Goal: Task Accomplishment & Management: Complete application form

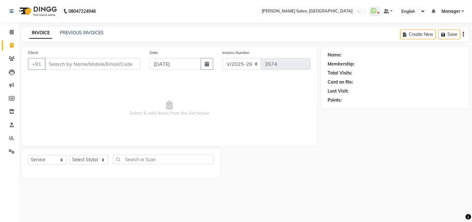
select select "7229"
select select "service"
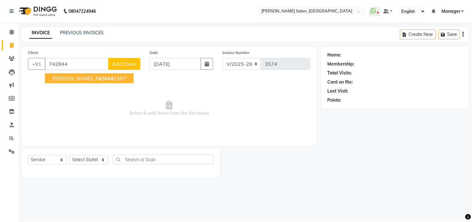
click at [94, 78] on ngb-highlight "742844 2357" at bounding box center [110, 78] width 32 height 6
type input "7428442357"
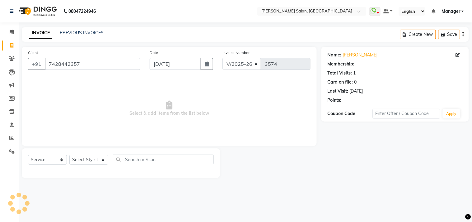
select select "1: Object"
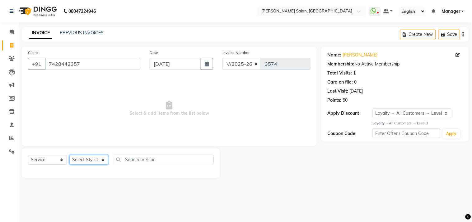
click at [106, 157] on select "Select Stylist [PERSON_NAME] Divya [PERSON_NAME] [PERSON_NAME] [PERSON_NAME] PE…" at bounding box center [88, 160] width 39 height 10
select select "61925"
click at [69, 155] on select "Select Stylist [PERSON_NAME] Divya [PERSON_NAME] [PERSON_NAME] [PERSON_NAME] PE…" at bounding box center [88, 160] width 39 height 10
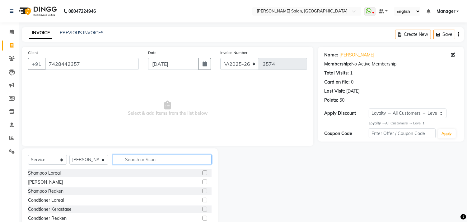
click at [138, 157] on input "text" at bounding box center [162, 159] width 99 height 10
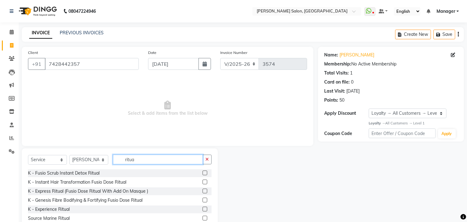
type input "ritua"
click at [203, 200] on label at bounding box center [205, 199] width 5 height 5
click at [203, 200] on input "checkbox" at bounding box center [205, 200] width 4 height 4
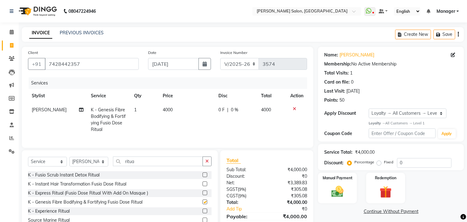
checkbox input "false"
click at [294, 108] on icon at bounding box center [294, 109] width 3 height 4
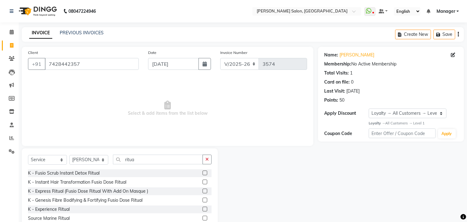
click at [203, 191] on label at bounding box center [205, 190] width 5 height 5
click at [203, 191] on input "checkbox" at bounding box center [205, 191] width 4 height 4
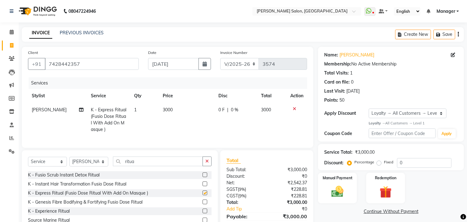
checkbox input "false"
click at [186, 113] on td "3000" at bounding box center [187, 120] width 56 height 34
select select "61925"
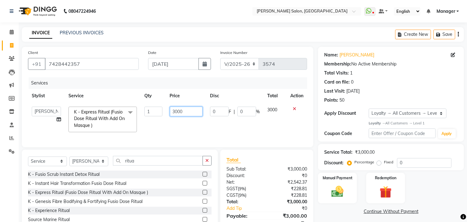
click at [188, 111] on input "3000" at bounding box center [186, 112] width 33 height 10
type input "3"
type input "4130"
click at [237, 132] on td "0 F | 0 %" at bounding box center [234, 119] width 57 height 33
select select "61925"
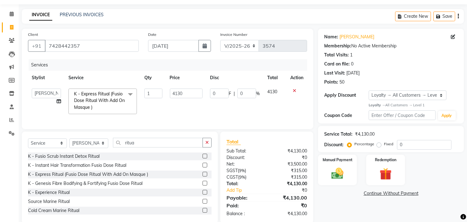
scroll to position [20, 0]
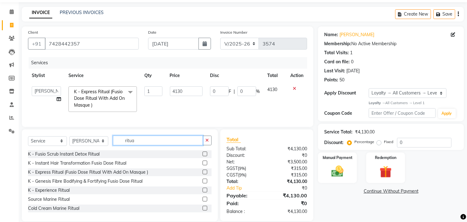
click at [163, 145] on input "ritua" at bounding box center [158, 140] width 90 height 10
type input "r"
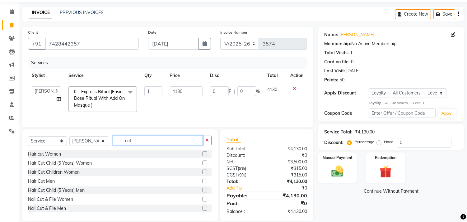
type input "cut"
click at [203, 183] on label at bounding box center [205, 180] width 5 height 5
click at [203, 183] on input "checkbox" at bounding box center [205, 181] width 4 height 4
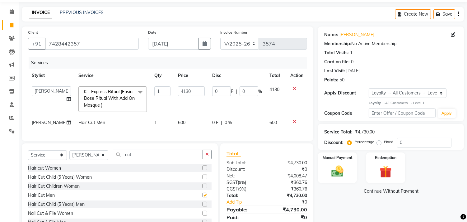
checkbox input "false"
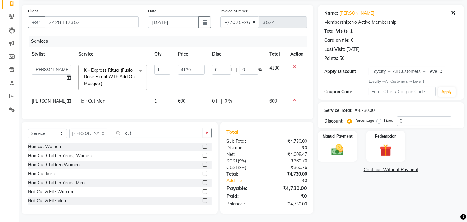
scroll to position [48, 0]
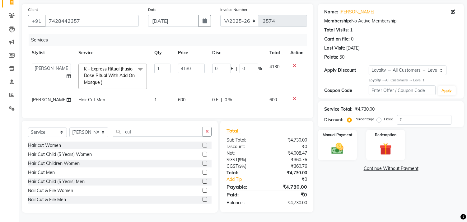
click at [340, 144] on img at bounding box center [338, 148] width 20 height 14
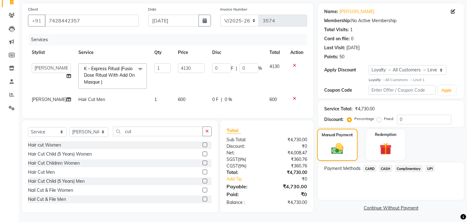
click at [431, 165] on span "UPI" at bounding box center [431, 168] width 10 height 7
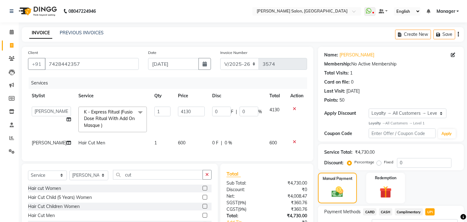
scroll to position [52, 0]
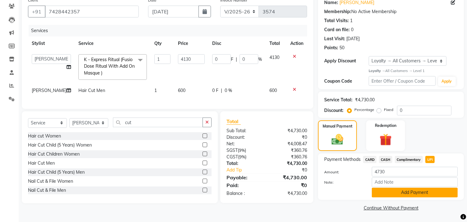
click at [384, 191] on button "Add Payment" at bounding box center [415, 192] width 86 height 10
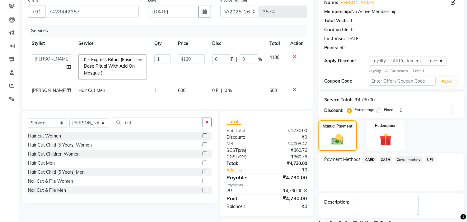
scroll to position [98, 0]
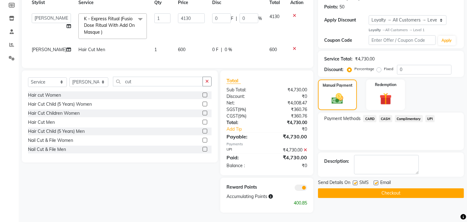
click at [372, 188] on button "Checkout" at bounding box center [391, 193] width 146 height 10
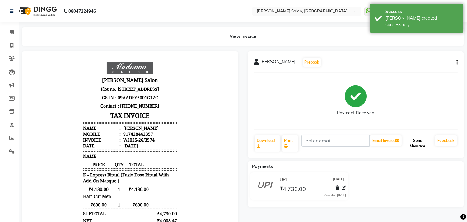
click at [418, 147] on button "Send Message" at bounding box center [418, 143] width 30 height 16
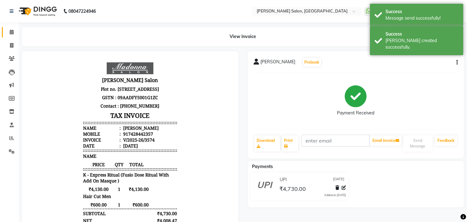
click at [13, 32] on icon at bounding box center [12, 32] width 4 height 5
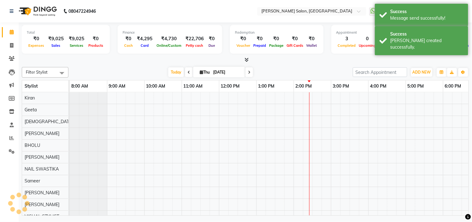
scroll to position [0, 86]
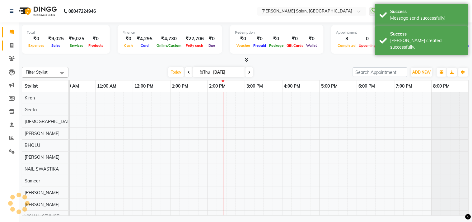
click at [11, 44] on icon at bounding box center [11, 45] width 3 height 5
select select "service"
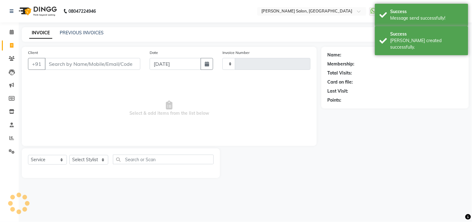
type input "3575"
select select "7229"
click at [10, 31] on icon at bounding box center [12, 32] width 4 height 5
